Goal: Information Seeking & Learning: Learn about a topic

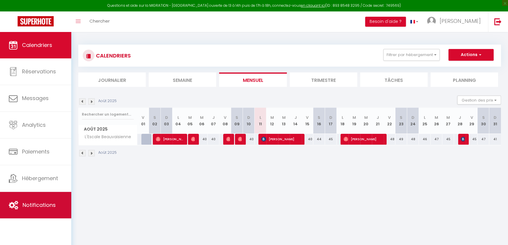
click at [39, 210] on link "Notifications" at bounding box center [35, 205] width 71 height 26
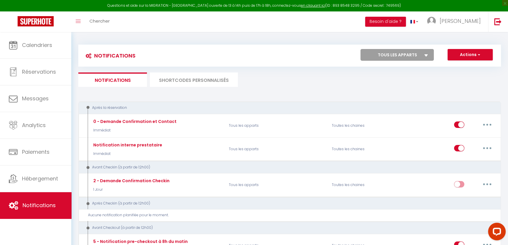
click at [202, 81] on li "SHORTCODES PERSONNALISÉS" at bounding box center [194, 79] width 88 height 14
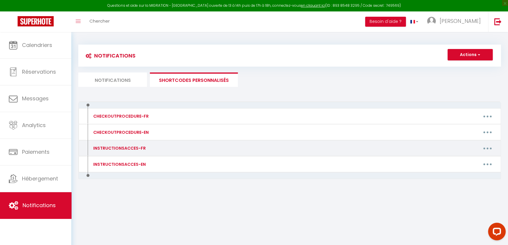
click at [140, 148] on div "INSTRUCTIONSACCES-FR" at bounding box center [119, 148] width 54 height 6
click at [484, 149] on button "button" at bounding box center [487, 147] width 16 height 9
click at [468, 158] on link "Editer" at bounding box center [471, 162] width 43 height 10
type input "INSTRUCTIONSACCES-FR"
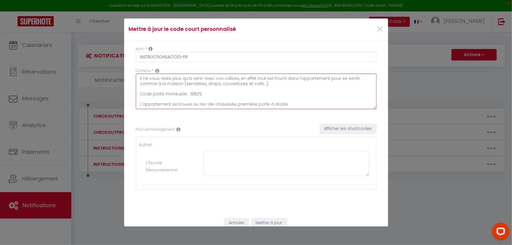
click at [205, 94] on textarea "Il ne vous reste plus qu’à venir avec vos valises, en effet tout est fourni dan…" at bounding box center [256, 91] width 240 height 35
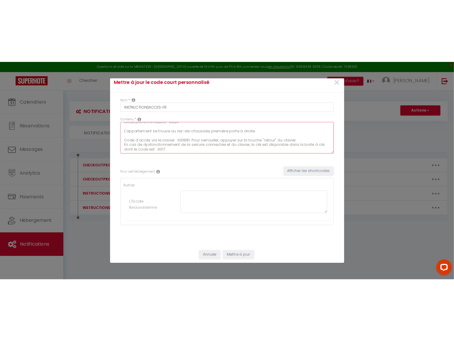
scroll to position [6, 0]
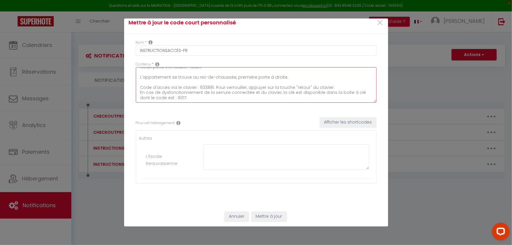
type textarea "Il ne vous reste plus qu’à venir avec vos valises, en effet tout est fourni dan…"
click at [271, 213] on button "Mettre à jour" at bounding box center [268, 216] width 35 height 10
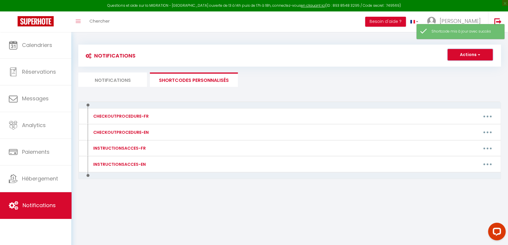
click at [478, 50] on button "Actions" at bounding box center [469, 55] width 45 height 12
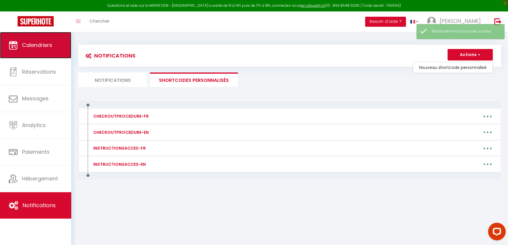
click at [41, 44] on span "Calendriers" at bounding box center [37, 44] width 30 height 7
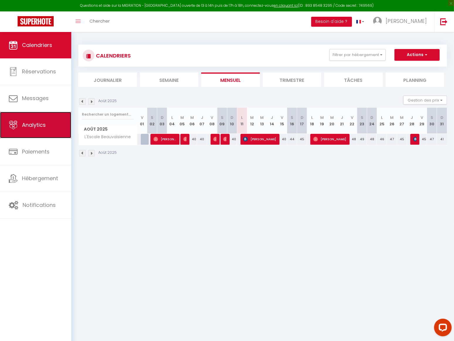
click at [8, 120] on link "Analytics" at bounding box center [35, 125] width 71 height 26
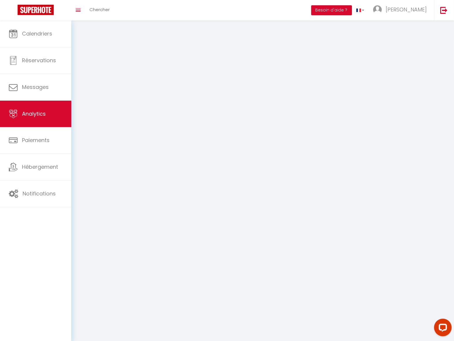
select select "2025"
select select "8"
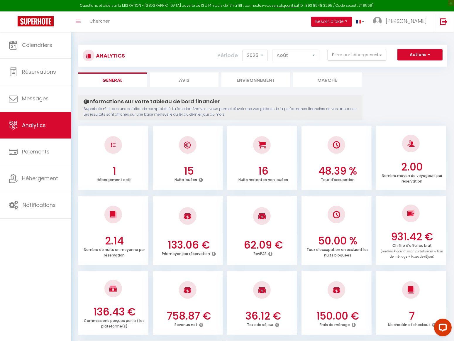
click at [199, 179] on icon at bounding box center [201, 179] width 4 height 5
click at [201, 179] on icon at bounding box center [201, 179] width 4 height 5
click at [202, 176] on h3 "15" at bounding box center [188, 171] width 65 height 12
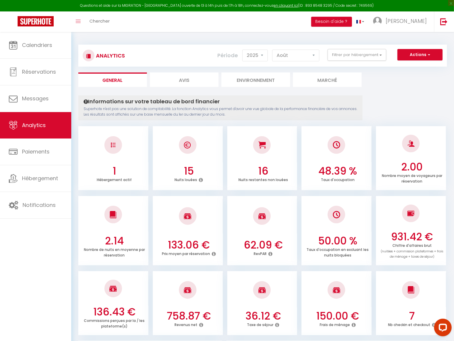
click at [200, 179] on icon at bounding box center [201, 179] width 4 height 5
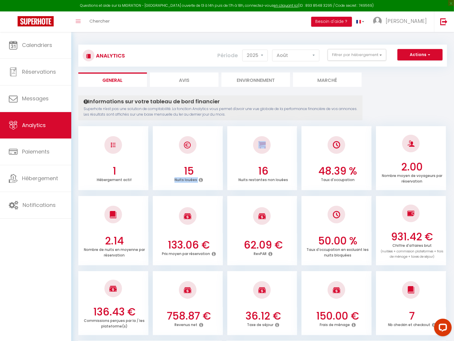
click at [200, 179] on icon at bounding box center [201, 179] width 4 height 5
click at [201, 179] on icon at bounding box center [201, 179] width 4 height 5
click at [202, 179] on div "Nuits louées" at bounding box center [188, 180] width 65 height 6
click at [201, 179] on icon at bounding box center [201, 179] width 4 height 5
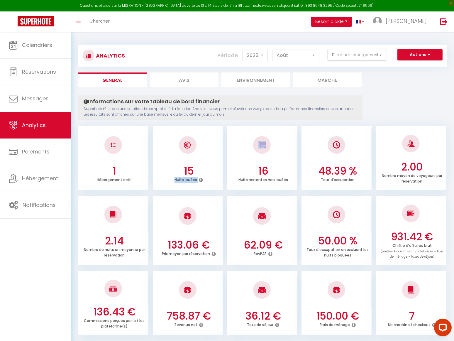
click at [201, 179] on icon at bounding box center [201, 179] width 4 height 5
click at [214, 129] on div at bounding box center [188, 145] width 70 height 35
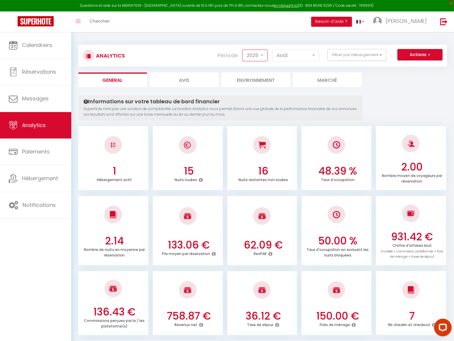
click at [265, 51] on select "2014 2015 2016 2017 2018 2019 2020 2021 2022 2023 2024 2025 2026 2027" at bounding box center [255, 56] width 26 height 12
click at [312, 56] on select "[PERSON_NAME] Mars Avril Mai Juin Juillet Août Septembre Octobre Novembre Décem…" at bounding box center [295, 56] width 47 height 12
click at [181, 79] on li "Avis" at bounding box center [184, 79] width 69 height 14
select select "2025"
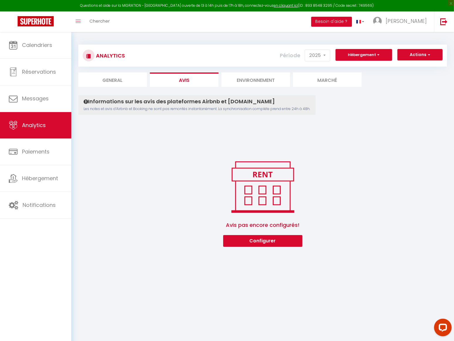
click at [237, 82] on li "Environnement" at bounding box center [255, 79] width 69 height 14
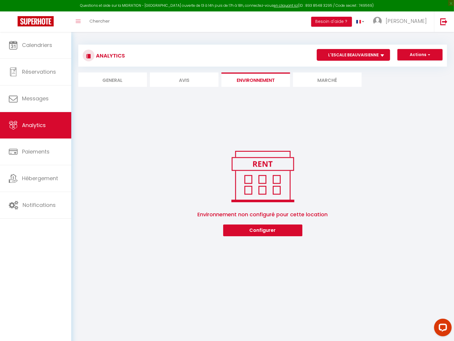
click at [191, 82] on li "Avis" at bounding box center [184, 79] width 69 height 14
select select "2025"
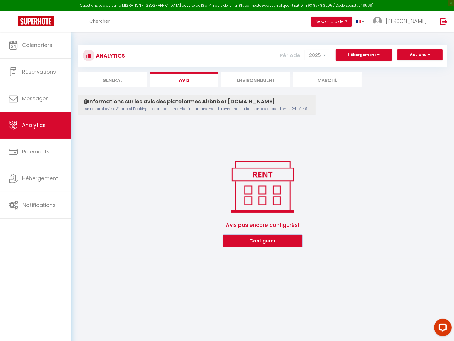
click at [274, 244] on button "Configurer" at bounding box center [262, 241] width 79 height 12
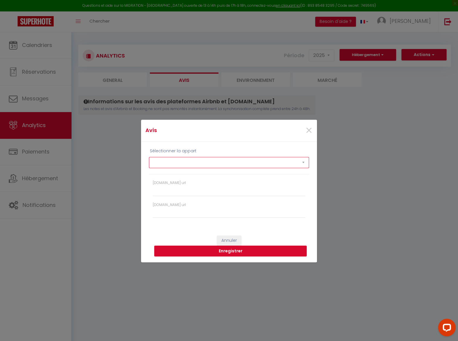
click at [181, 163] on select "L'Escale Beauvaisienne" at bounding box center [229, 162] width 160 height 11
select select "74012"
click at [149, 157] on select "L'Escale Beauvaisienne" at bounding box center [229, 162] width 160 height 11
click at [173, 214] on input "[DOMAIN_NAME] url" at bounding box center [229, 212] width 152 height 11
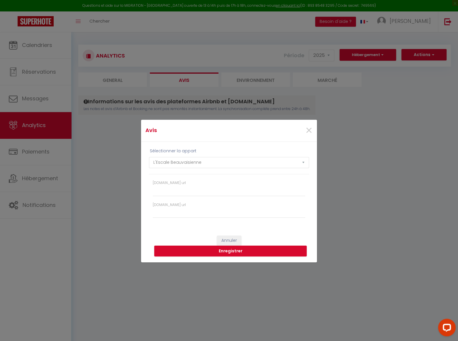
click at [188, 228] on div "Sélectionner la appart L'Escale Beauvaisienne [DOMAIN_NAME] url [DOMAIN_NAME] u…" at bounding box center [229, 186] width 176 height 88
click at [229, 244] on button "Enregistrer" at bounding box center [230, 250] width 152 height 11
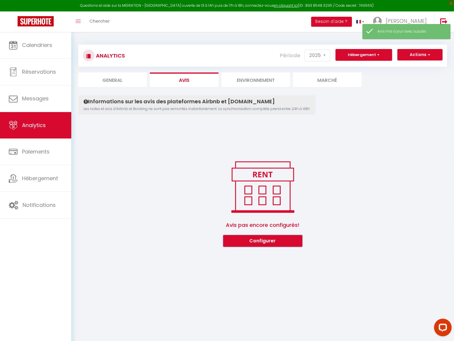
click at [227, 237] on button "Configurer" at bounding box center [262, 241] width 79 height 12
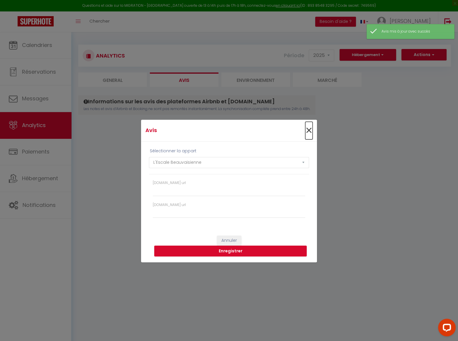
click at [312, 130] on span "×" at bounding box center [308, 131] width 7 height 18
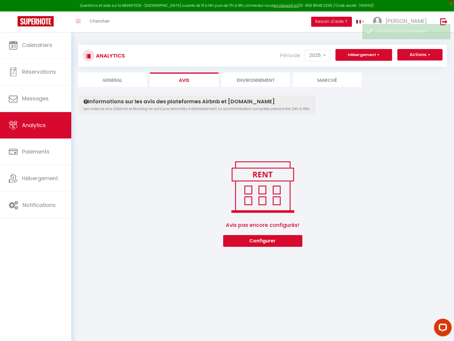
click at [255, 79] on li "Environnement" at bounding box center [255, 79] width 69 height 14
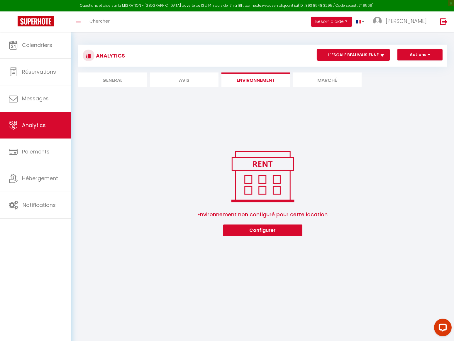
click at [315, 82] on li "Marché" at bounding box center [327, 79] width 69 height 14
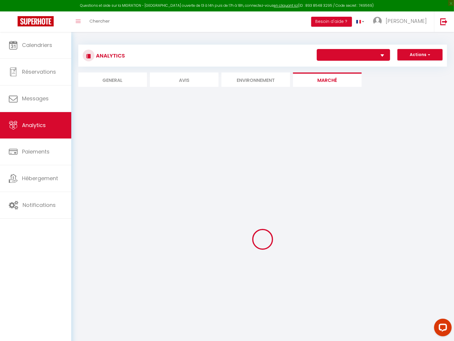
select select "74012"
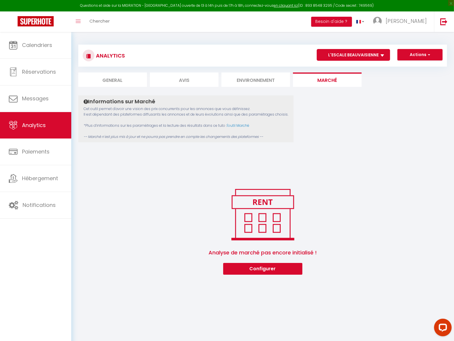
click at [130, 79] on li "General" at bounding box center [112, 79] width 69 height 14
select select "2025"
select select "8"
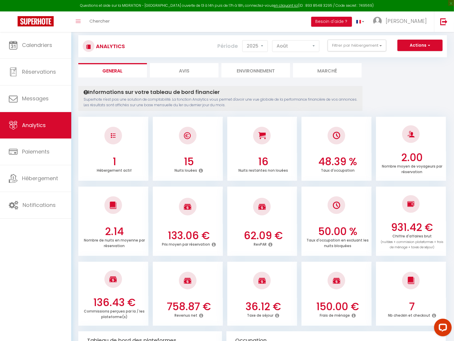
scroll to position [0, 0]
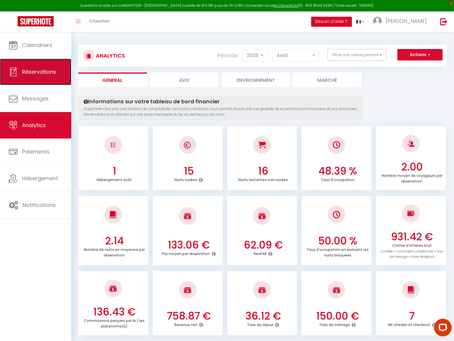
click at [48, 73] on span "Réservations" at bounding box center [39, 71] width 34 height 7
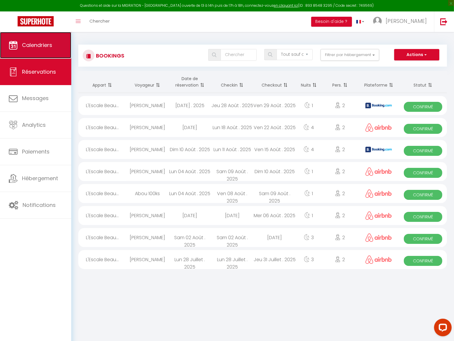
click at [49, 50] on link "Calendriers" at bounding box center [35, 45] width 71 height 26
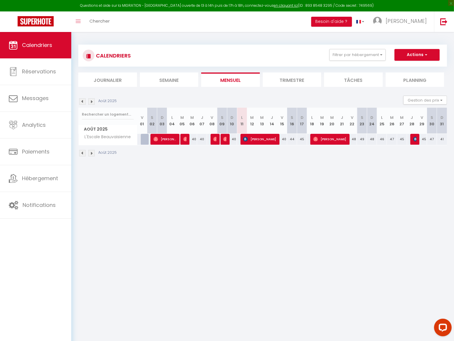
click at [390, 211] on body "Questions et aide sur la MIGRATION - [GEOGRAPHIC_DATA] ouverte de 13 à 14h puis…" at bounding box center [227, 202] width 454 height 341
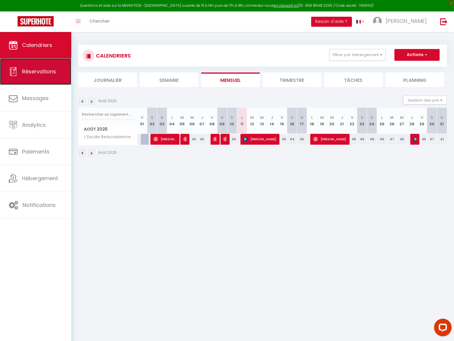
click at [35, 72] on span "Réservations" at bounding box center [39, 71] width 34 height 7
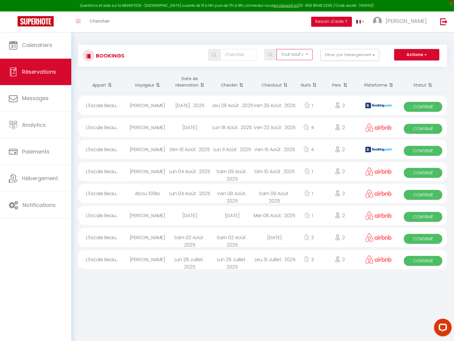
click at [302, 53] on select "Tous les statuts Annulé Confirmé Non Confirmé Tout sauf annulé No Show Request" at bounding box center [294, 54] width 36 height 11
drag, startPoint x: 301, startPoint y: 53, endPoint x: 293, endPoint y: 53, distance: 8.2
click at [301, 53] on select "Tous les statuts Annulé Confirmé Non Confirmé Tout sauf annulé No Show Request" at bounding box center [294, 54] width 36 height 11
click at [248, 54] on input "text" at bounding box center [238, 55] width 36 height 12
click at [288, 52] on select "Tous les statuts Annulé Confirmé Non Confirmé Tout sauf annulé No Show Request" at bounding box center [294, 54] width 36 height 11
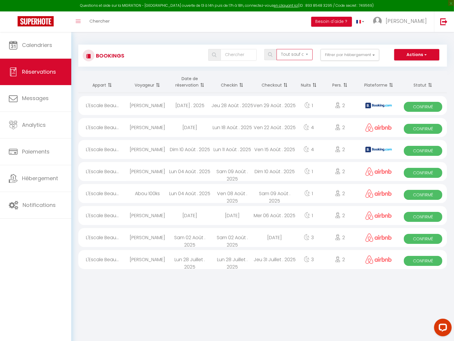
select select "confirmed"
click at [277, 49] on select "Tous les statuts Annulé Confirmé Non Confirmé Tout sauf annulé No Show Request" at bounding box center [294, 54] width 36 height 11
click at [332, 56] on button "Filtrer par hébergement" at bounding box center [349, 55] width 59 height 12
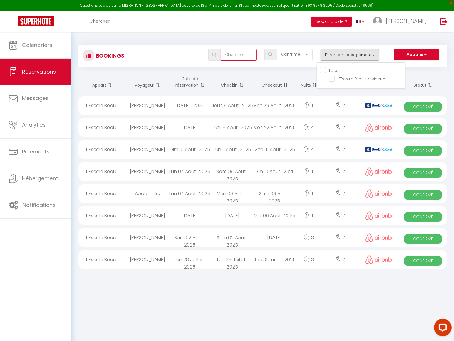
click at [242, 57] on input "text" at bounding box center [238, 55] width 36 height 12
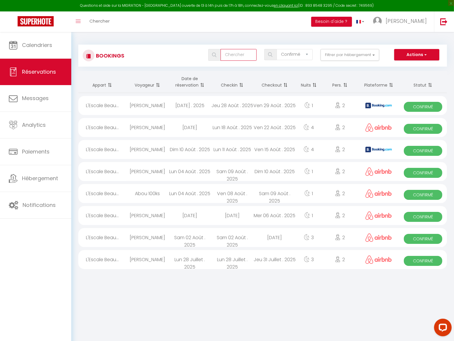
click at [221, 59] on input "text" at bounding box center [238, 55] width 36 height 12
click at [179, 54] on div "Tous les statuts Annulé Confirmé Non Confirmé Tout sauf annulé No Show Request …" at bounding box center [277, 55] width 337 height 12
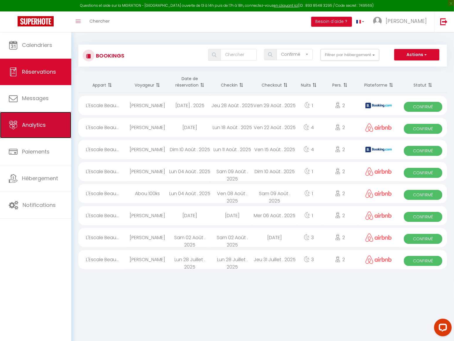
click at [36, 126] on span "Analytics" at bounding box center [34, 124] width 24 height 7
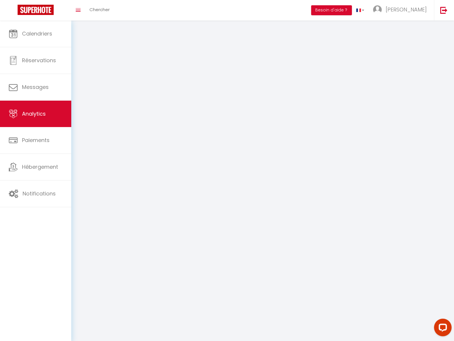
select select "2025"
select select "8"
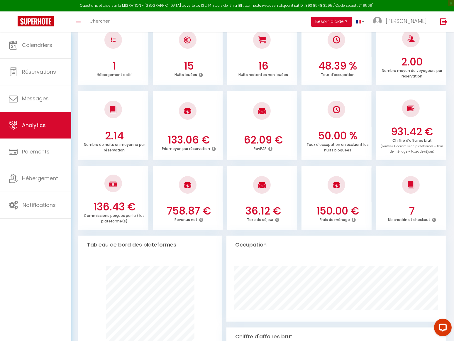
scroll to position [106, 0]
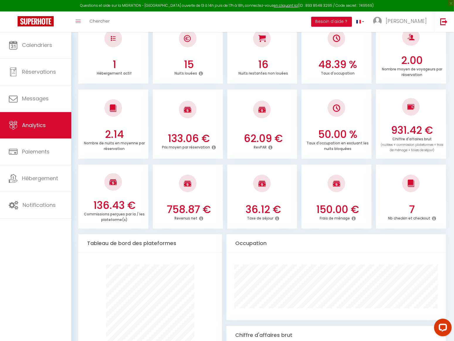
click at [200, 217] on icon at bounding box center [201, 218] width 4 height 5
click at [200, 219] on icon at bounding box center [201, 218] width 4 height 5
click at [201, 218] on icon at bounding box center [201, 218] width 4 height 5
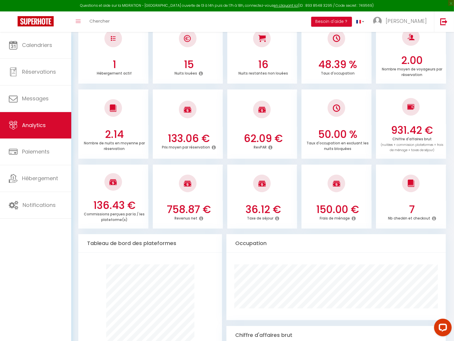
click at [201, 218] on icon at bounding box center [201, 218] width 4 height 5
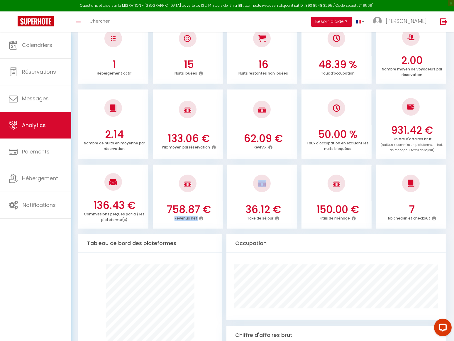
click at [201, 218] on icon at bounding box center [201, 218] width 4 height 5
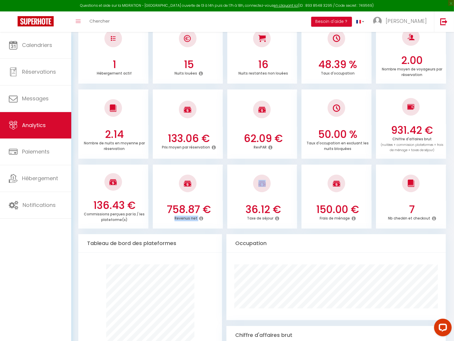
click at [201, 218] on icon at bounding box center [201, 218] width 4 height 5
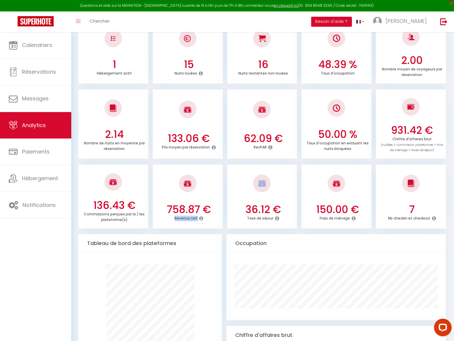
click at [201, 218] on icon at bounding box center [201, 218] width 4 height 5
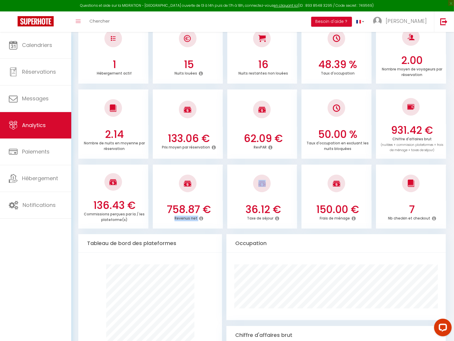
click at [201, 218] on icon at bounding box center [201, 218] width 4 height 5
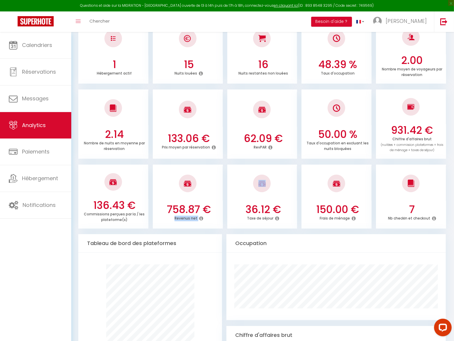
click at [201, 218] on icon at bounding box center [201, 218] width 4 height 5
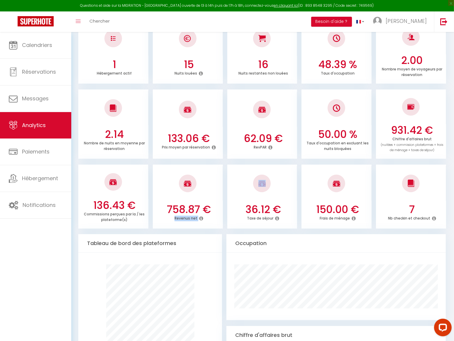
click at [201, 218] on icon at bounding box center [201, 218] width 4 height 5
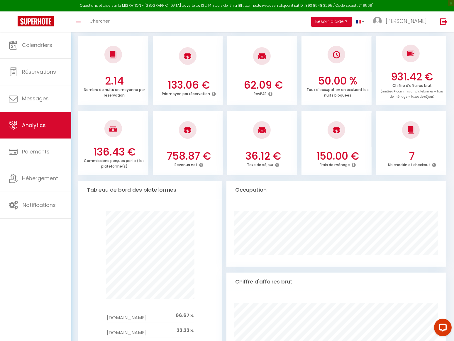
click at [223, 215] on div at bounding box center [335, 232] width 227 height 67
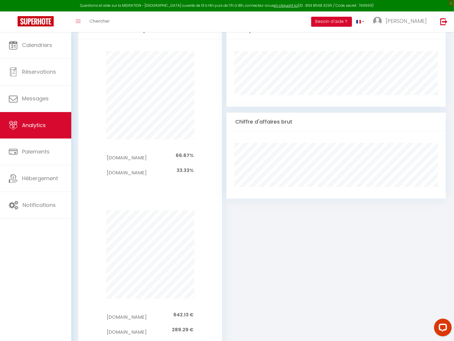
scroll to position [400, 0]
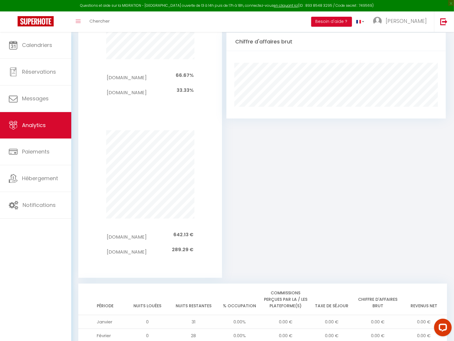
click at [258, 227] on div "Occupation Chiffre d'affaires brut" at bounding box center [335, 109] width 219 height 337
drag, startPoint x: 171, startPoint y: 232, endPoint x: 237, endPoint y: 232, distance: 65.4
click at [220, 232] on div "[DOMAIN_NAME] 642.13 € [DOMAIN_NAME] 289.29 €" at bounding box center [149, 197] width 151 height 159
click at [262, 232] on div "Occupation Chiffre d'affaires brut" at bounding box center [335, 109] width 219 height 337
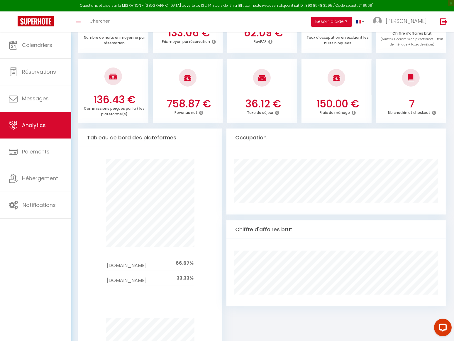
scroll to position [160, 0]
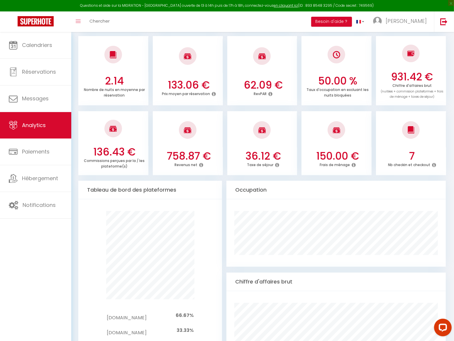
click at [395, 76] on h3 "931.42 €" at bounding box center [411, 77] width 65 height 12
drag, startPoint x: 131, startPoint y: 166, endPoint x: 113, endPoint y: 132, distance: 38.4
click at [114, 135] on li "136.43 € Commissions perçues par la / les plateforme(s)" at bounding box center [113, 143] width 70 height 64
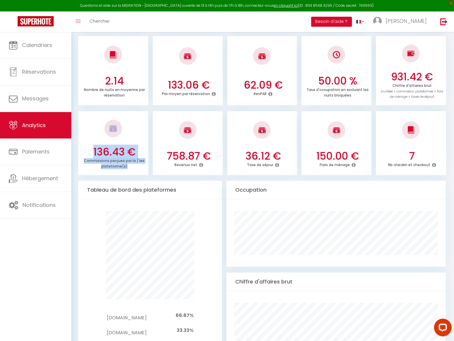
click at [113, 132] on div at bounding box center [113, 129] width 18 height 18
click at [337, 159] on h3 "150.00 €" at bounding box center [337, 156] width 65 height 12
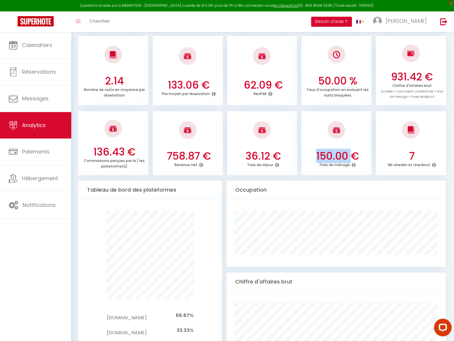
click at [337, 159] on h3 "150.00 €" at bounding box center [337, 156] width 65 height 12
click at [85, 244] on div "Pas de canaux à afficher [DOMAIN_NAME] 66.67% [DOMAIN_NAME] 33.33%" at bounding box center [149, 278] width 151 height 159
